Goal: Navigation & Orientation: Find specific page/section

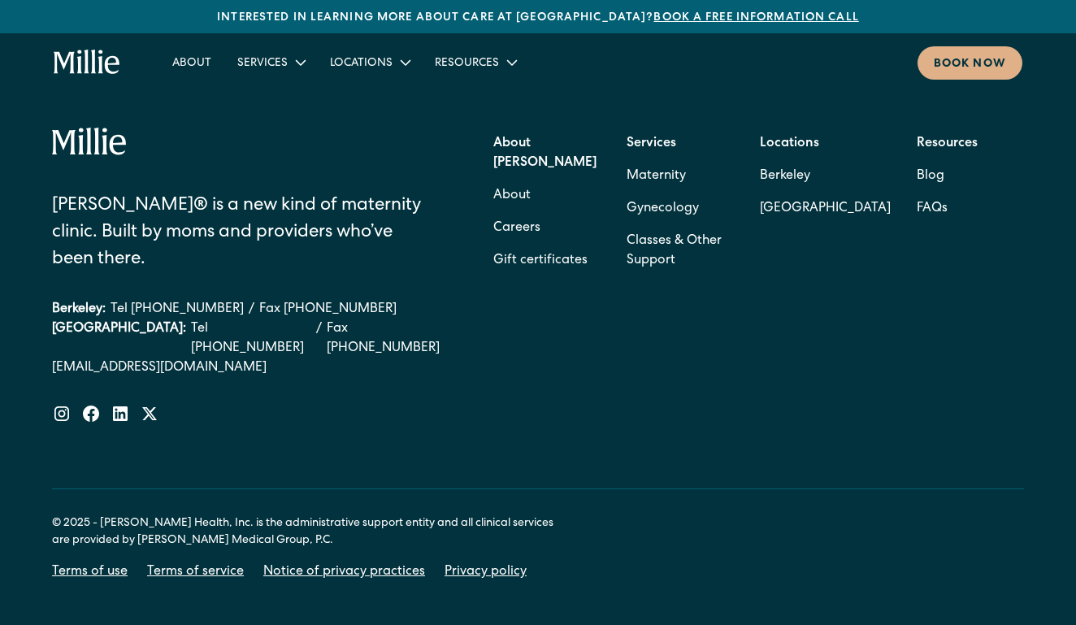
scroll to position [6621, 0]
click at [513, 246] on link "Gift certificates" at bounding box center [541, 262] width 94 height 33
click at [533, 213] on link "Careers" at bounding box center [517, 229] width 47 height 33
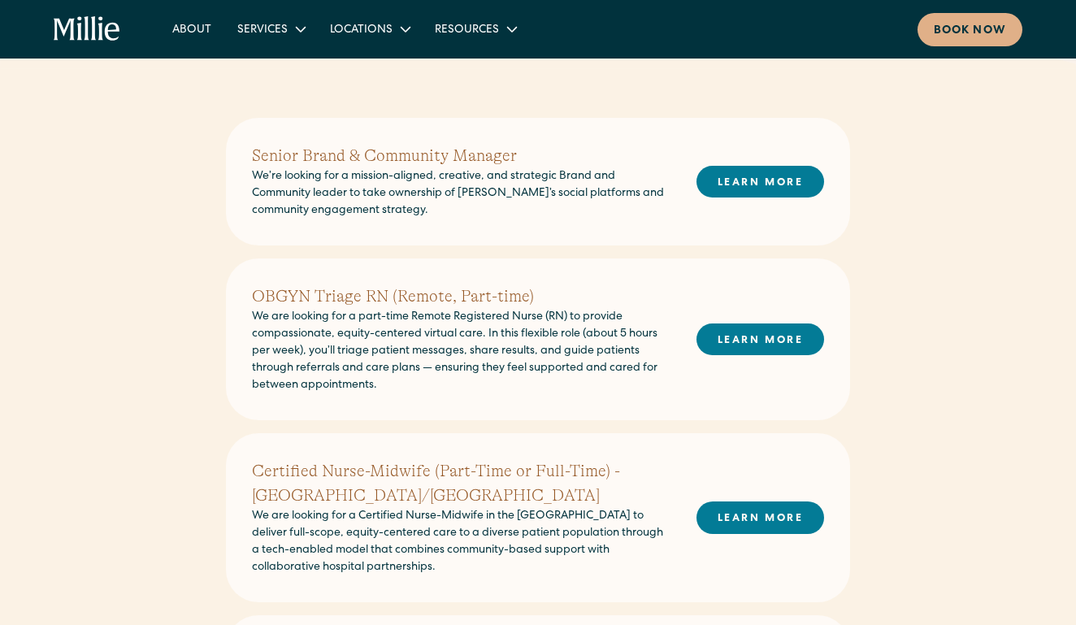
scroll to position [382, 0]
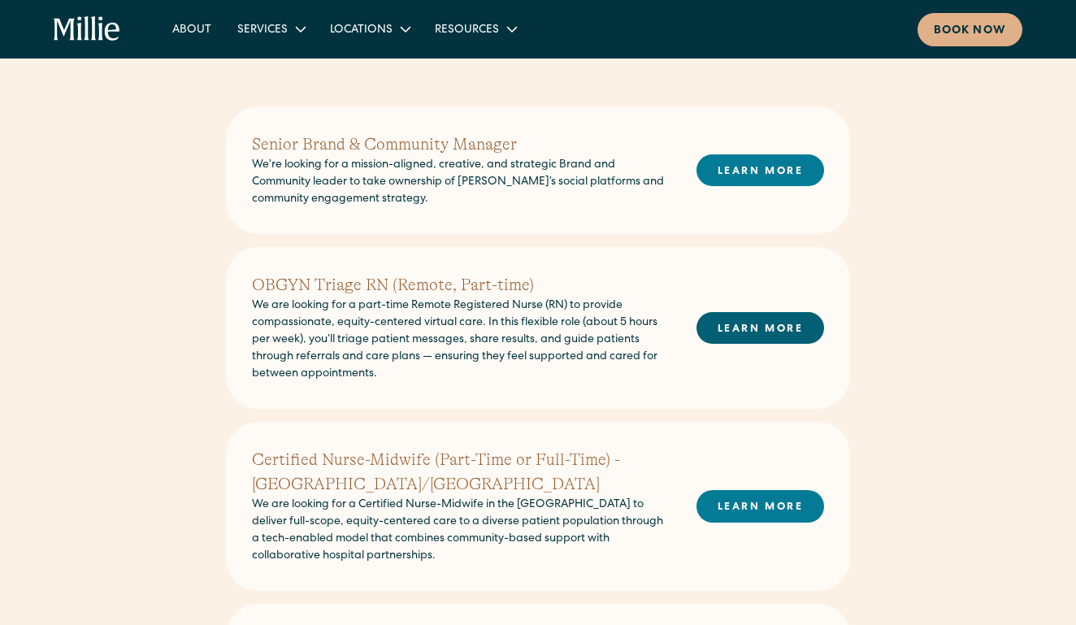
click at [772, 325] on link "LEARN MORE" at bounding box center [761, 328] width 128 height 32
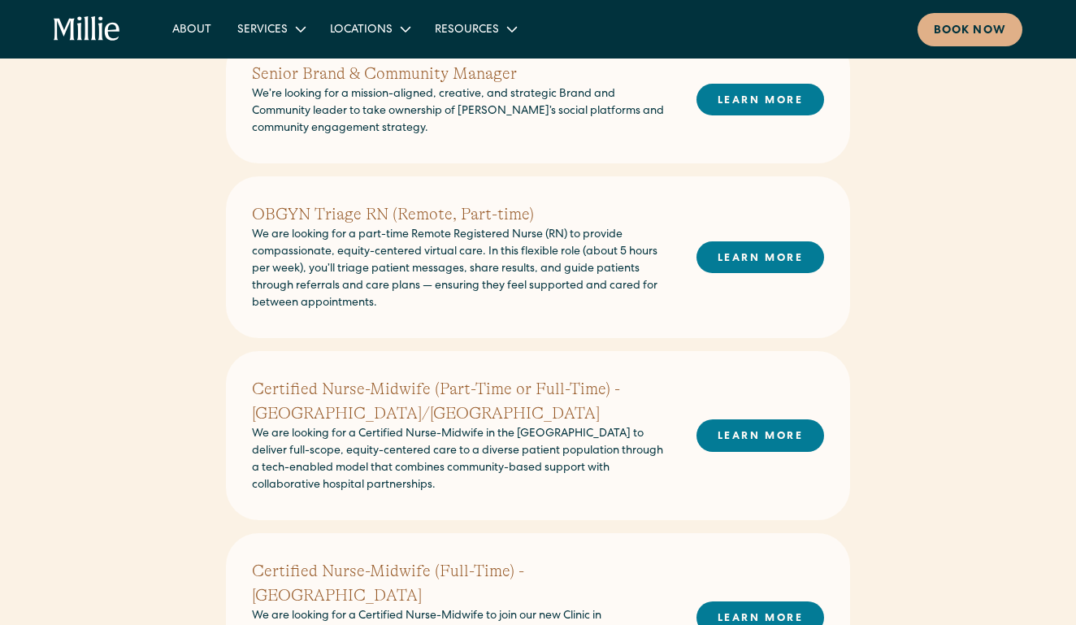
scroll to position [430, 0]
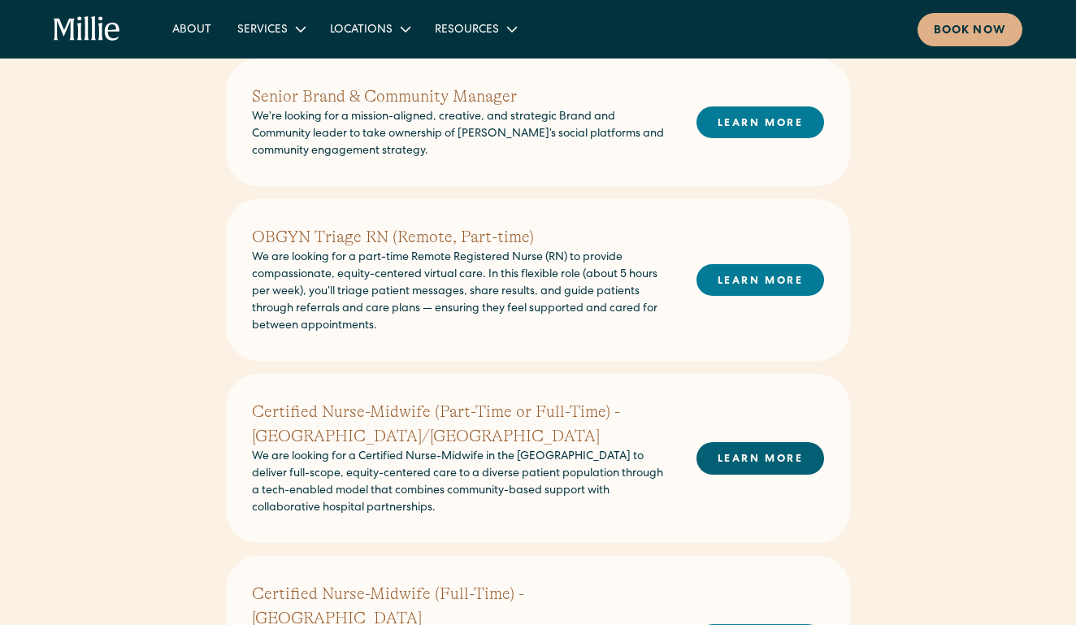
click at [717, 469] on link "LEARN MORE" at bounding box center [761, 458] width 128 height 32
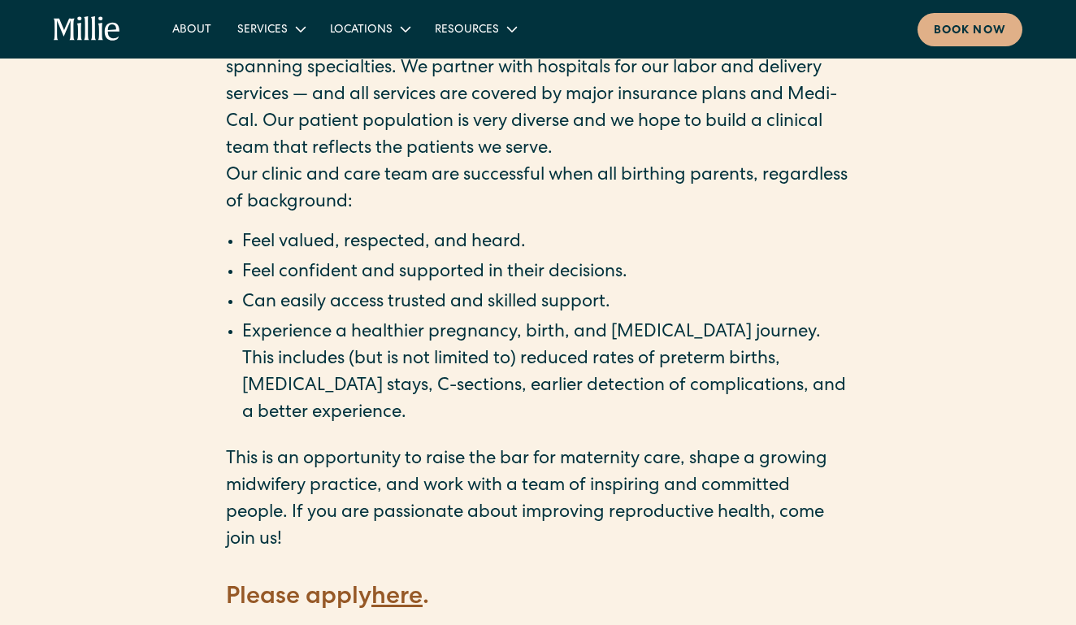
scroll to position [2438, 0]
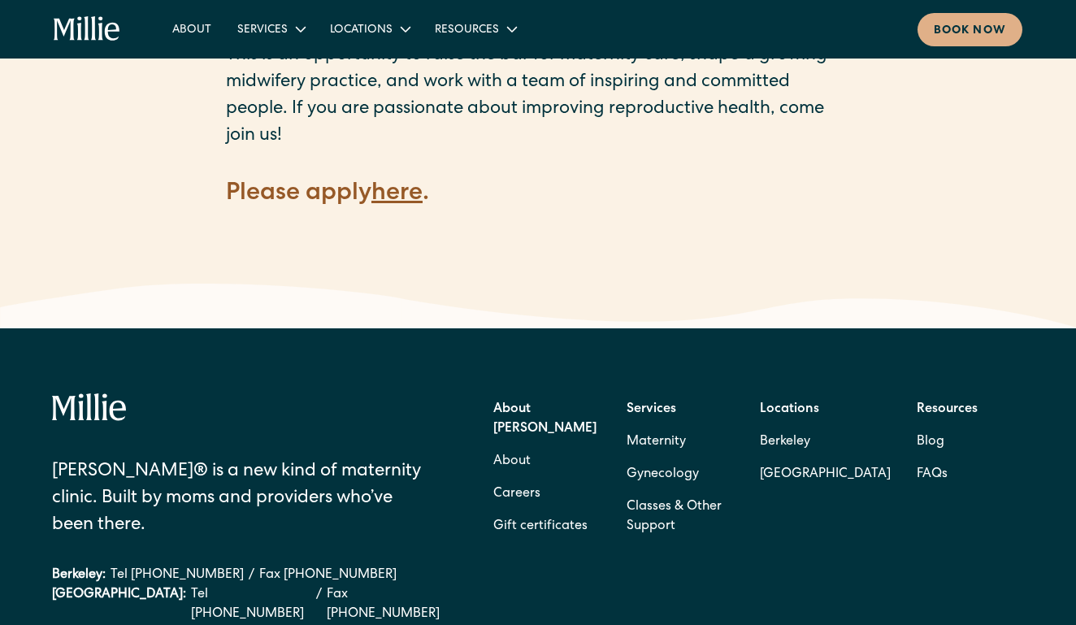
click at [396, 182] on strong "here" at bounding box center [397, 194] width 51 height 24
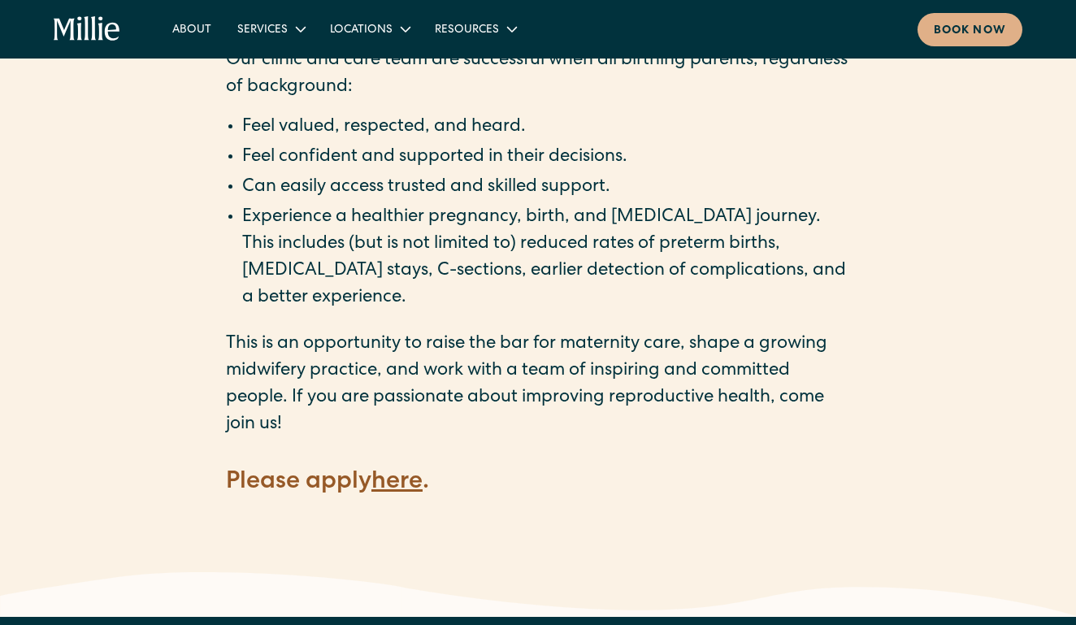
scroll to position [2062, 0]
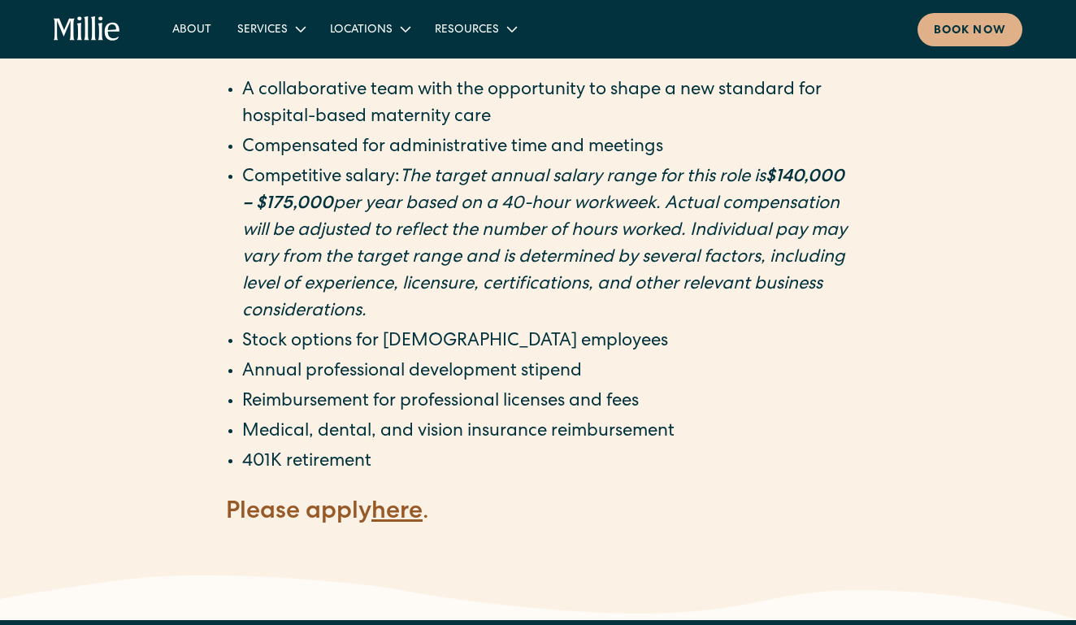
scroll to position [2964, 0]
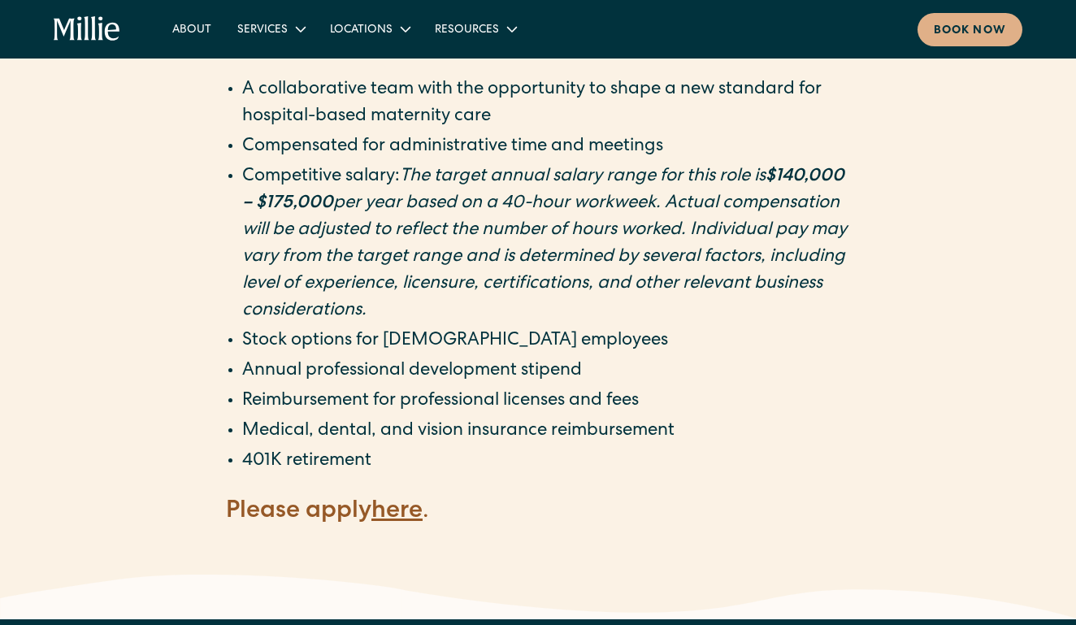
click at [390, 500] on strong "here" at bounding box center [397, 512] width 51 height 24
